Goal: Task Accomplishment & Management: Use online tool/utility

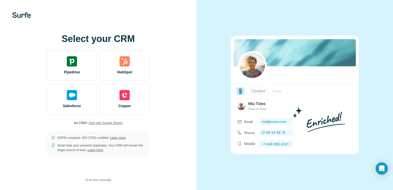
click at [105, 123] on span "Start with Google Sheets" at bounding box center [106, 123] width 34 height 5
